Goal: Information Seeking & Learning: Learn about a topic

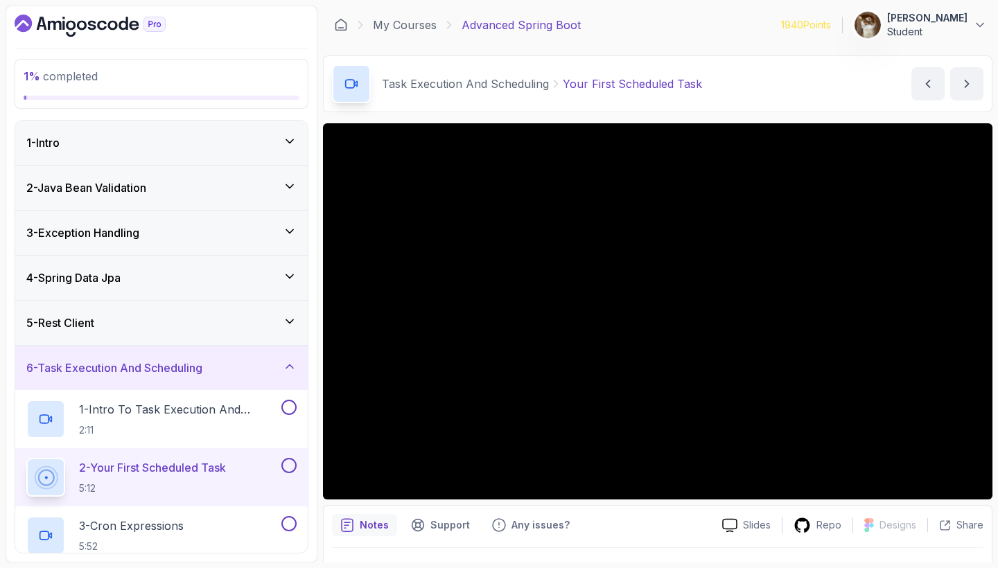
scroll to position [225, 0]
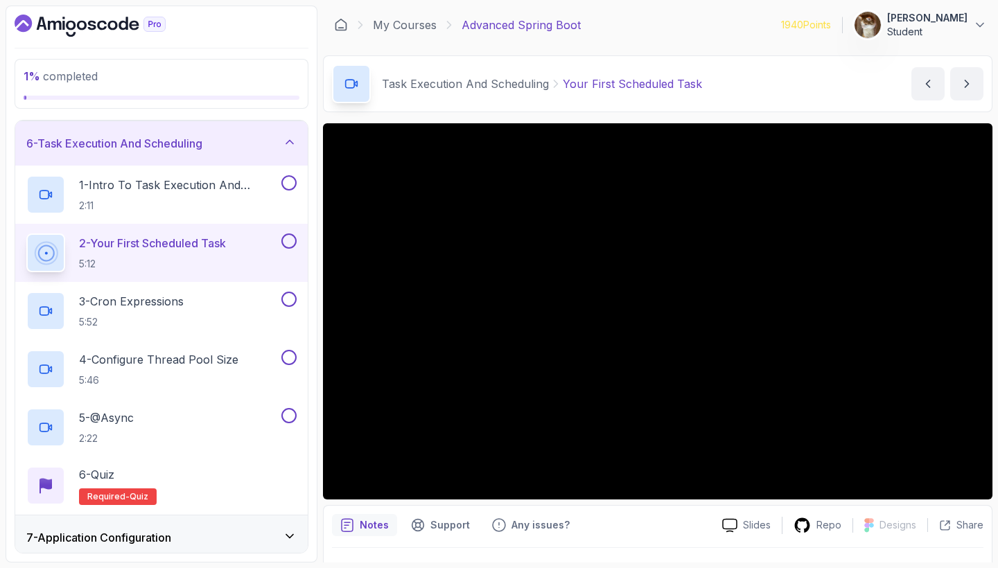
click at [804, 82] on div "Task Execution And Scheduling Your First Scheduled Task Your First Scheduled Ta…" at bounding box center [657, 83] width 669 height 57
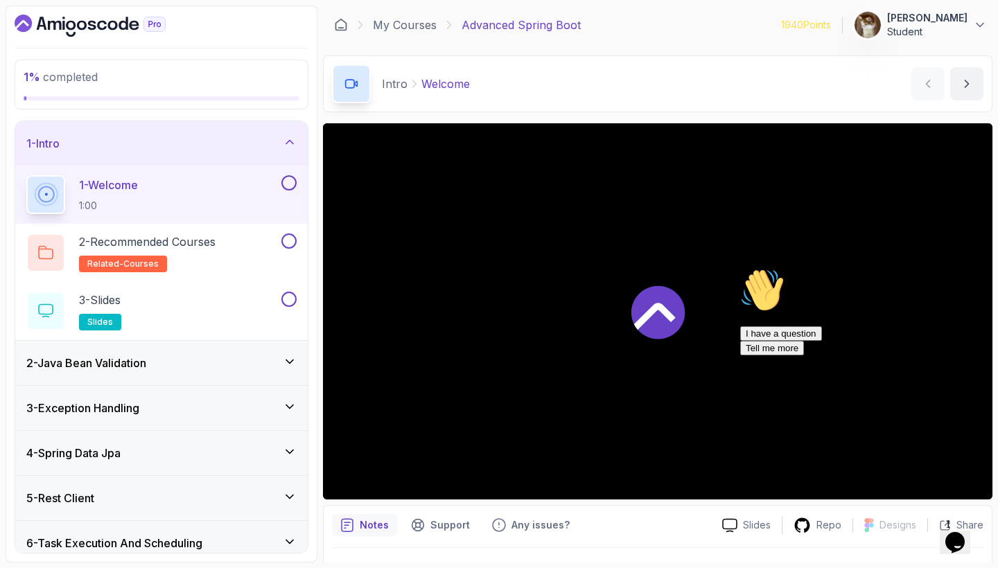
click at [624, 258] on div at bounding box center [657, 311] width 669 height 376
click at [288, 141] on icon at bounding box center [290, 142] width 14 height 14
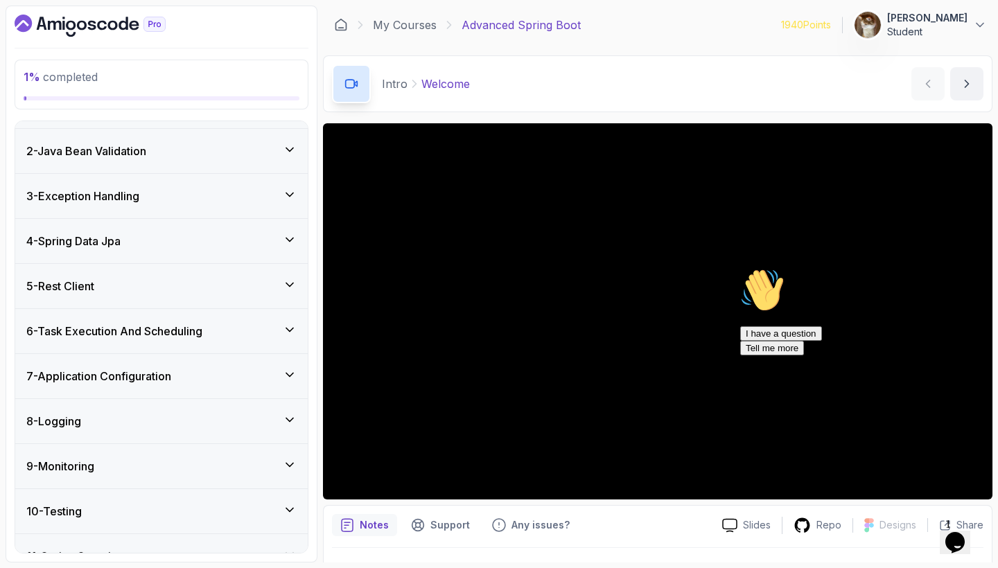
scroll to position [39, 0]
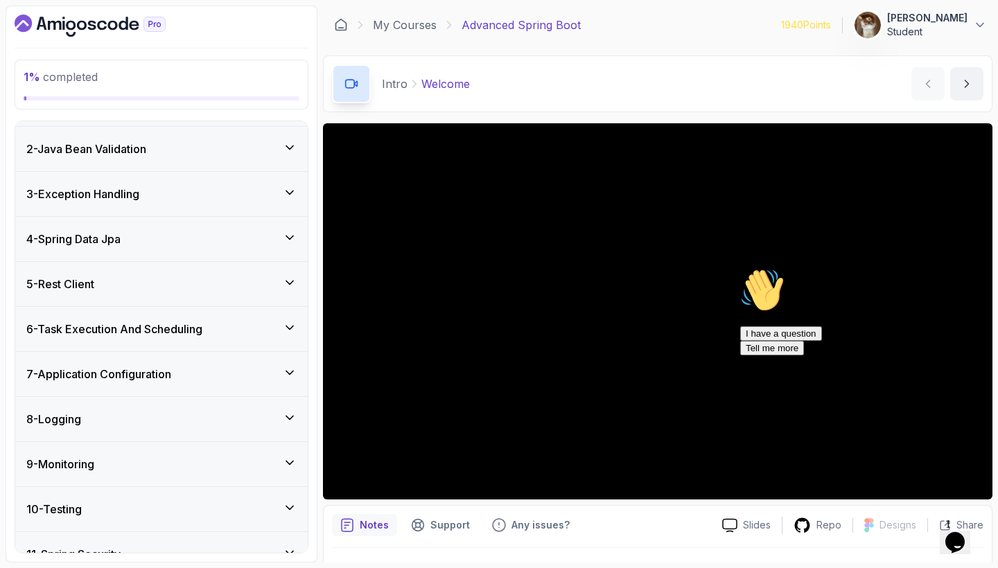
click at [276, 329] on div "6 - Task Execution And Scheduling" at bounding box center [161, 329] width 270 height 17
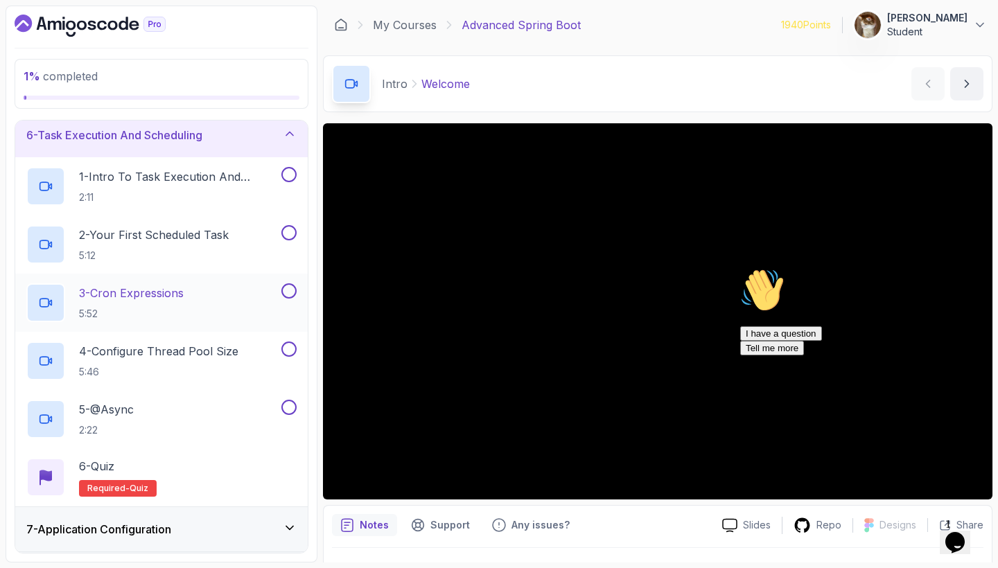
scroll to position [234, 0]
click at [225, 240] on p "2 - Your First Scheduled Task" at bounding box center [154, 233] width 150 height 17
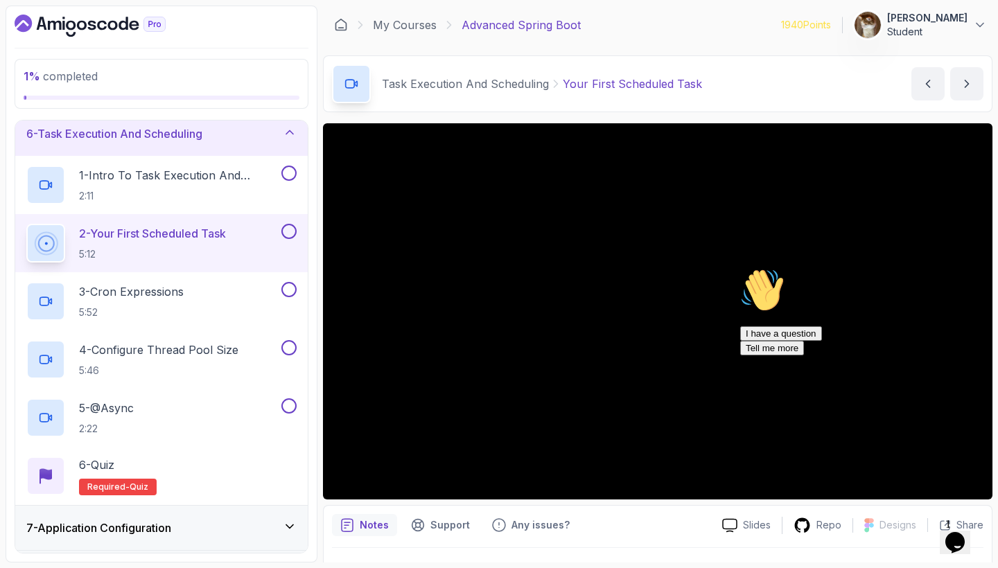
click at [740, 268] on icon "Chat attention grabber" at bounding box center [740, 268] width 0 height 0
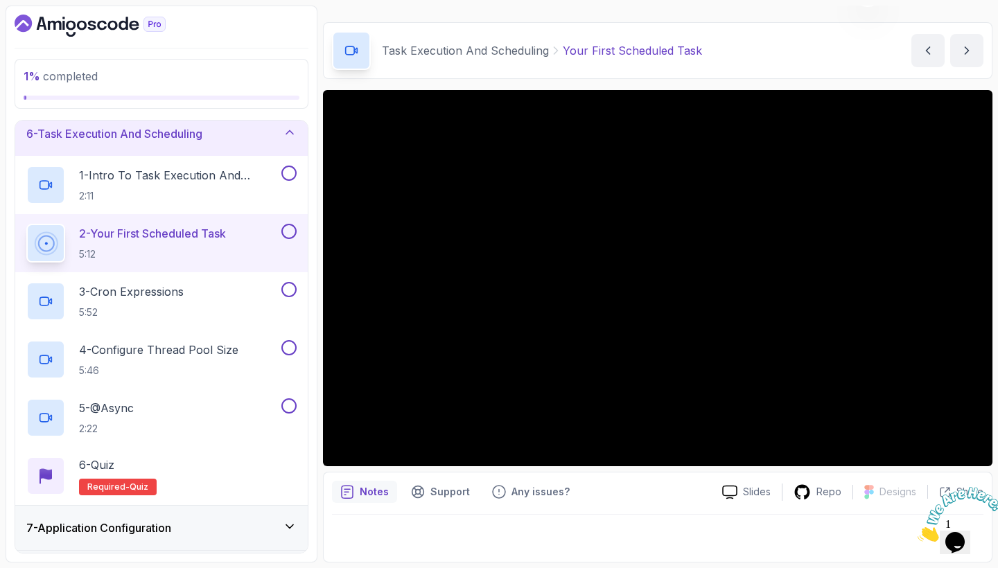
scroll to position [33, 0]
click at [917, 532] on icon "Close" at bounding box center [917, 538] width 0 height 12
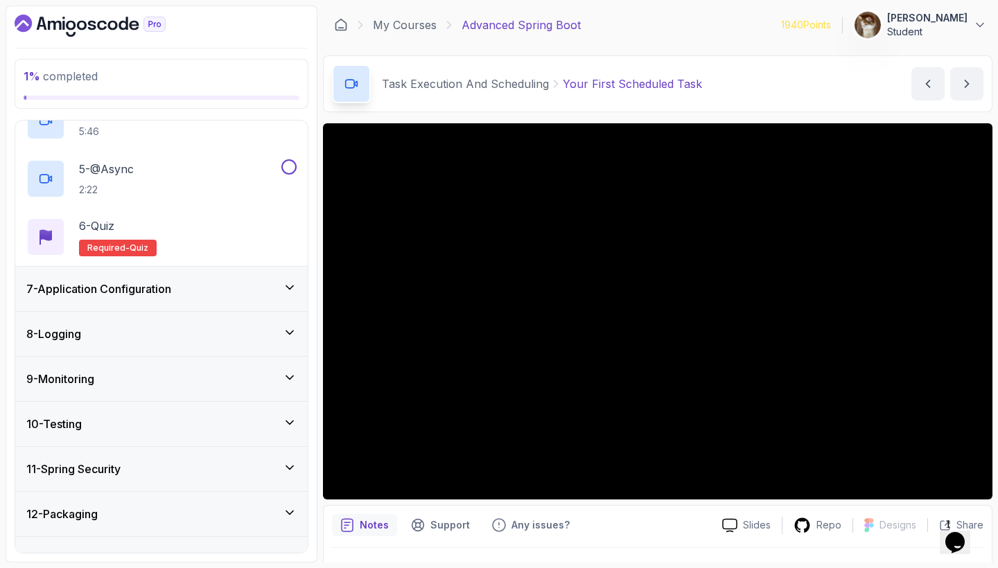
scroll to position [487, 0]
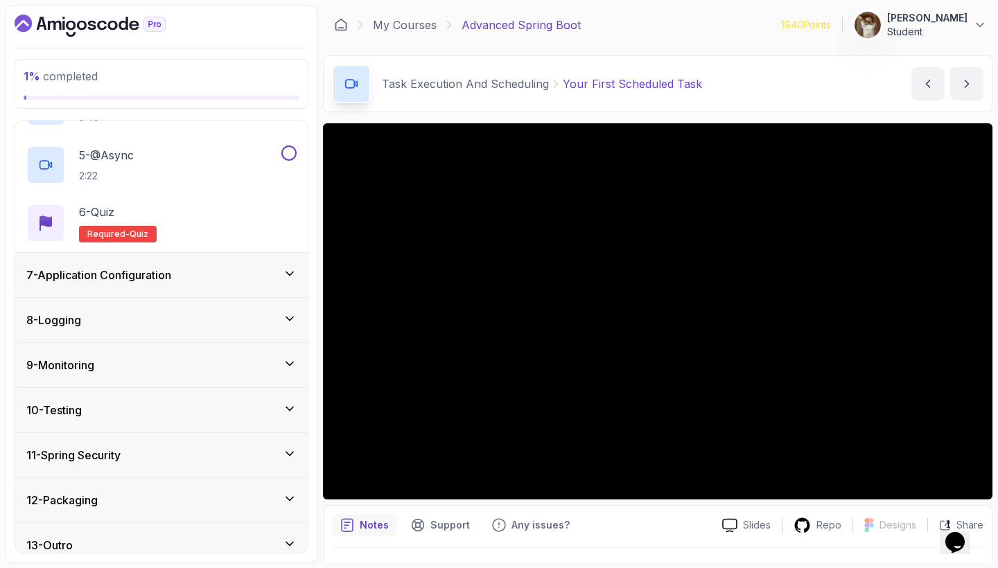
click at [282, 315] on div "8 - Logging" at bounding box center [161, 320] width 270 height 17
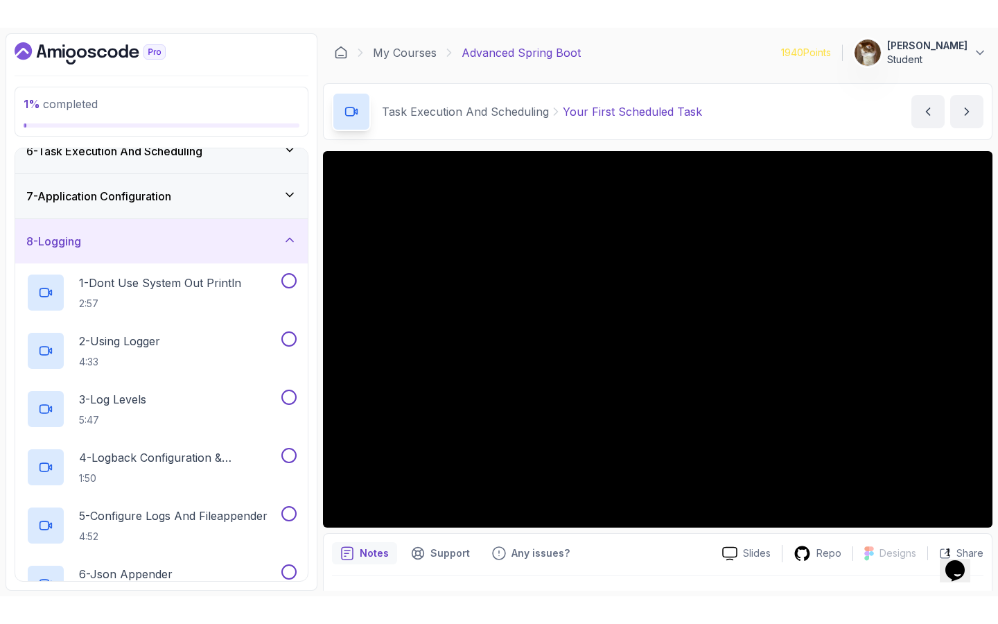
scroll to position [245, 0]
